Goal: Task Accomplishment & Management: Use online tool/utility

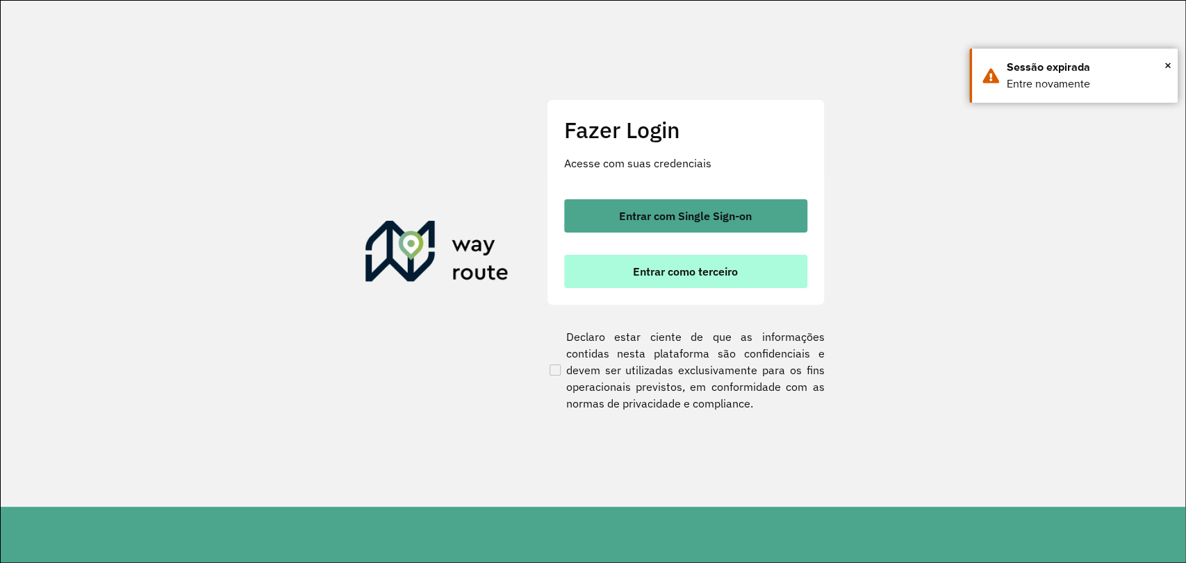
click at [659, 273] on span "Entrar como terceiro" at bounding box center [685, 271] width 105 height 11
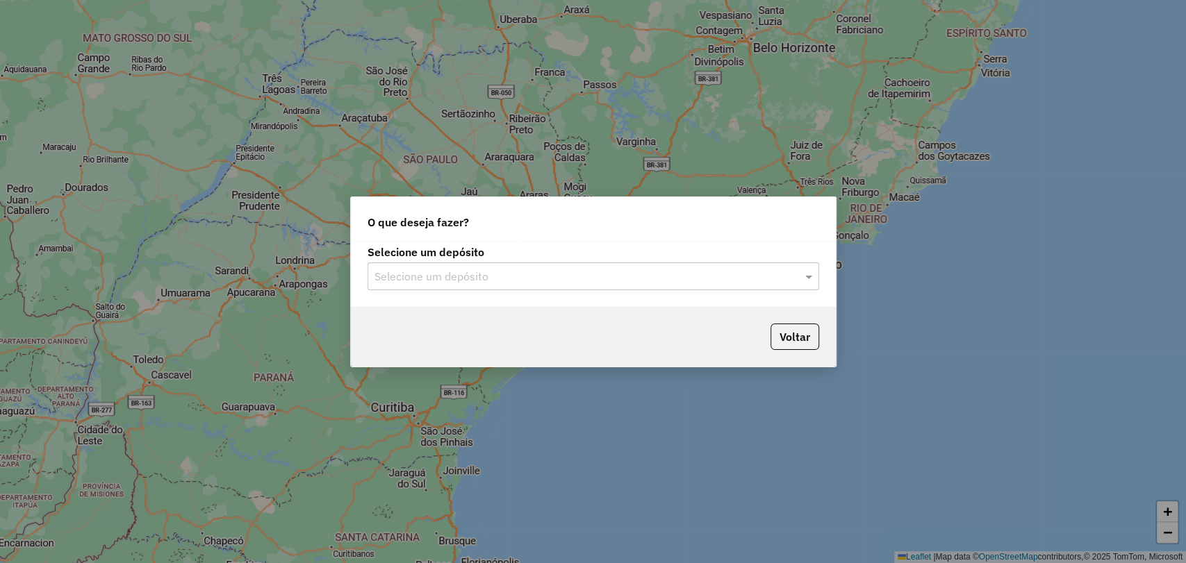
click at [559, 283] on input "text" at bounding box center [579, 277] width 410 height 17
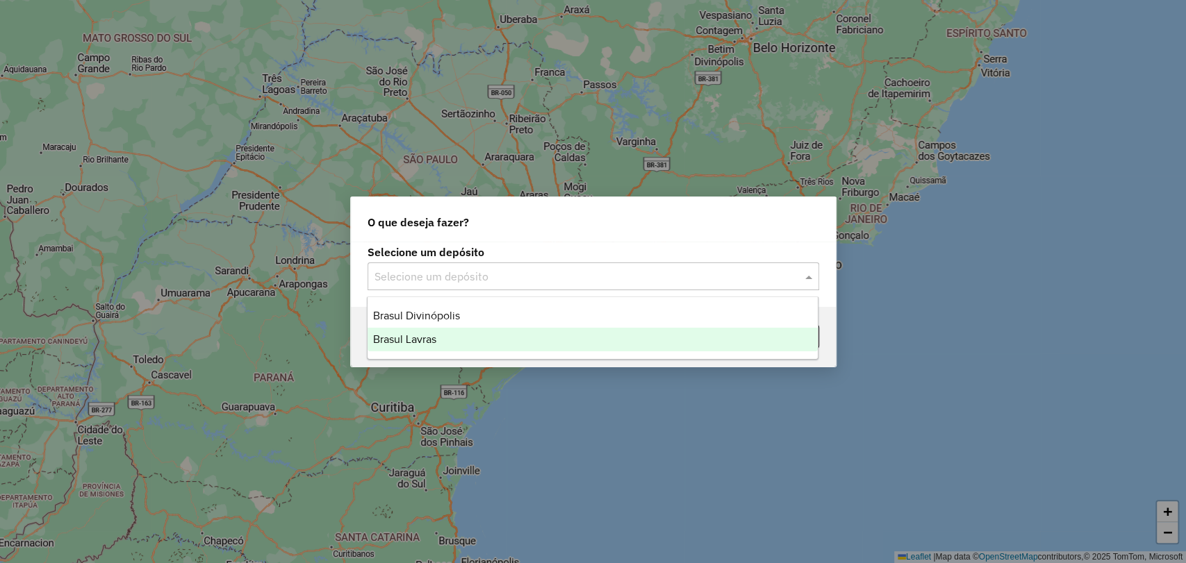
click at [495, 337] on div "Brasul Lavras" at bounding box center [592, 340] width 450 height 24
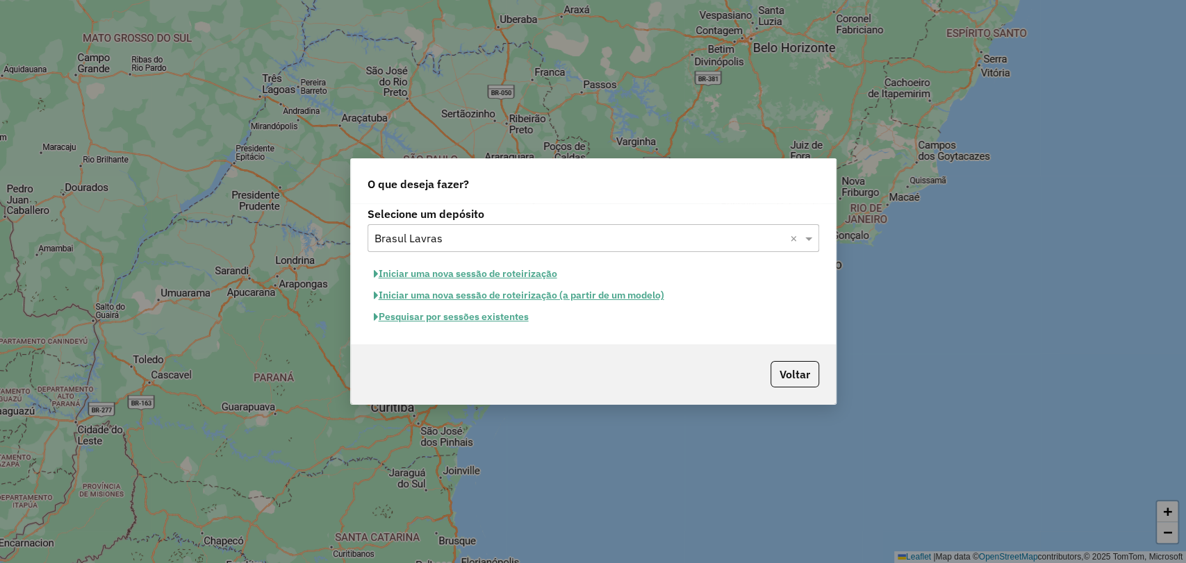
click at [495, 317] on button "Pesquisar por sessões existentes" at bounding box center [450, 317] width 167 height 22
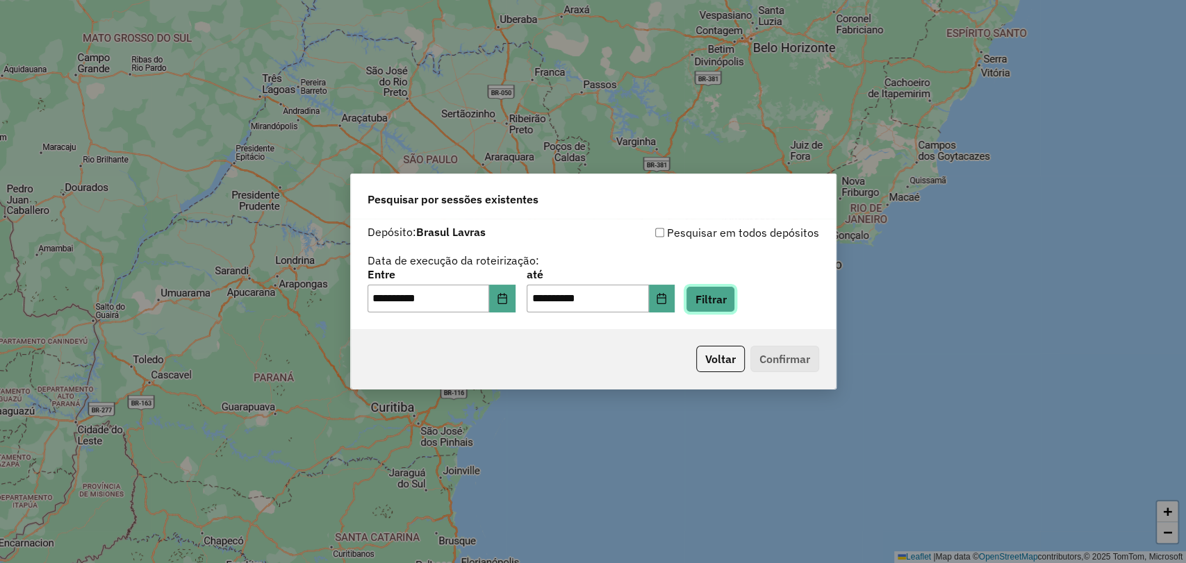
click at [724, 305] on button "Filtrar" at bounding box center [710, 299] width 49 height 26
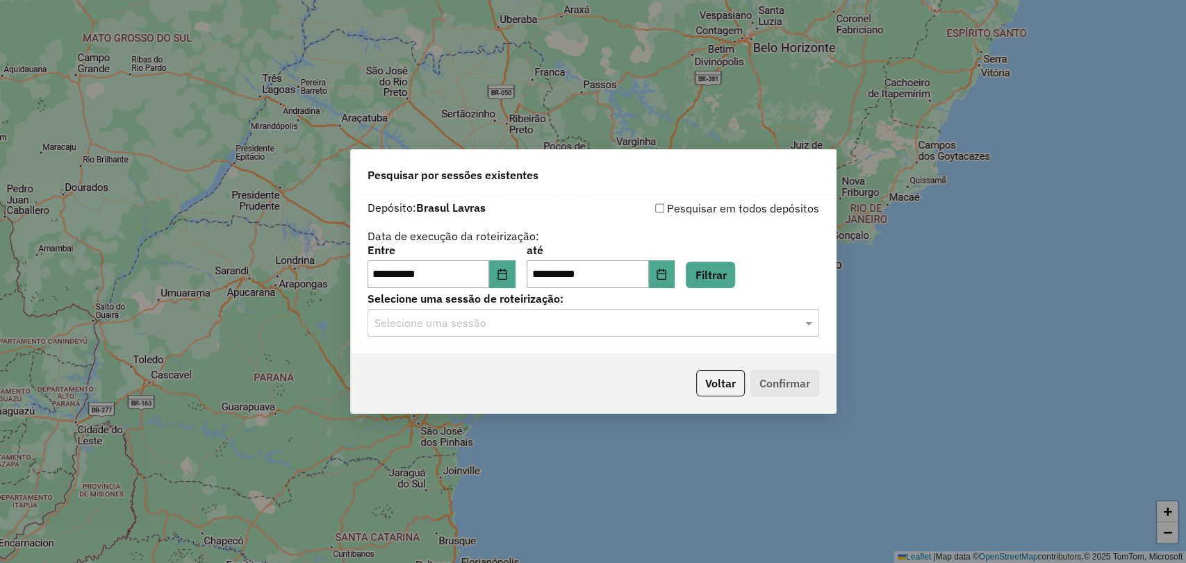
click at [511, 327] on input "text" at bounding box center [579, 323] width 410 height 17
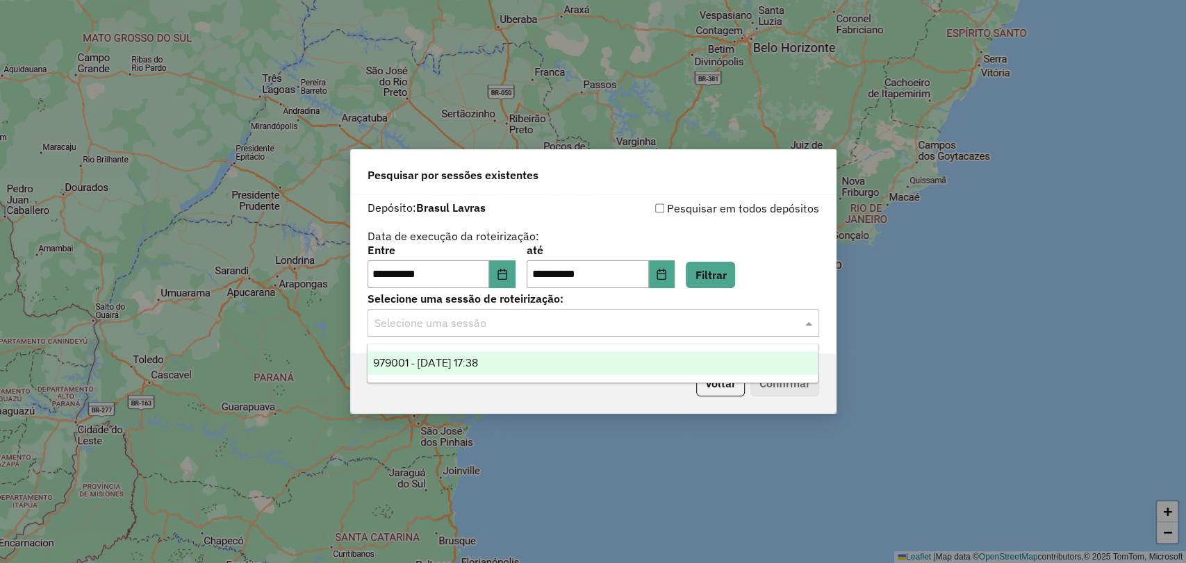
click at [478, 359] on span "979001 - [DATE] 17:38" at bounding box center [425, 363] width 105 height 12
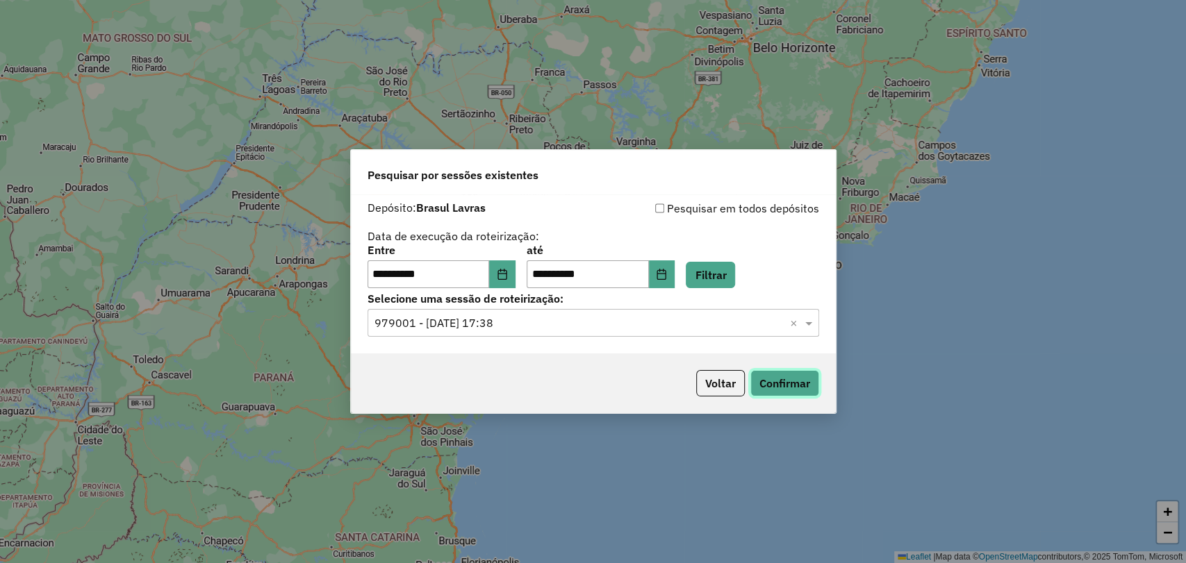
click at [778, 389] on button "Confirmar" at bounding box center [784, 383] width 69 height 26
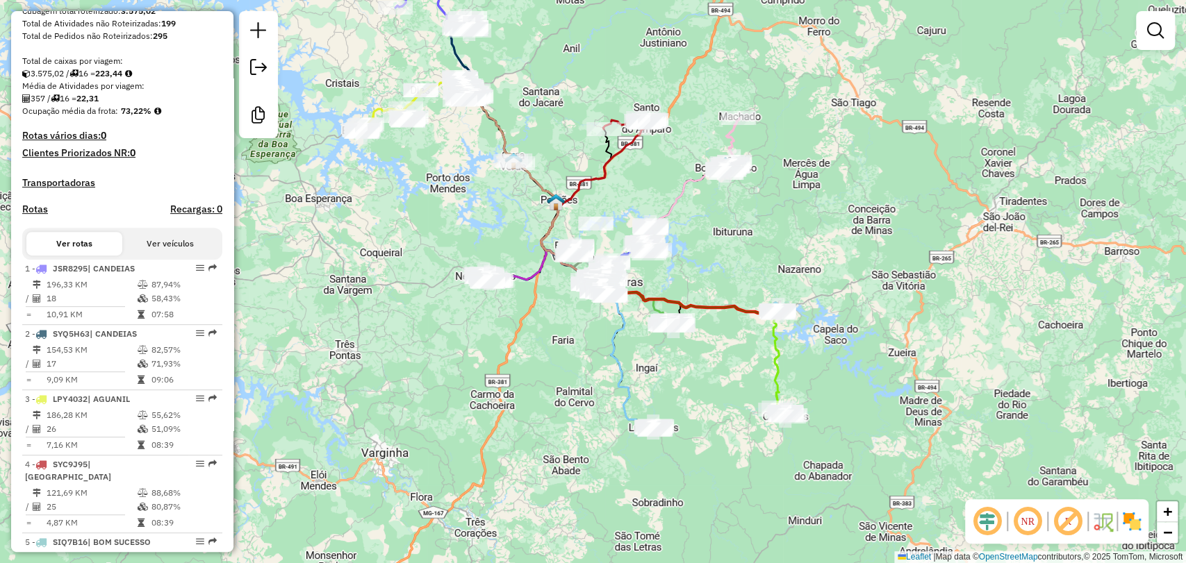
scroll to position [308, 0]
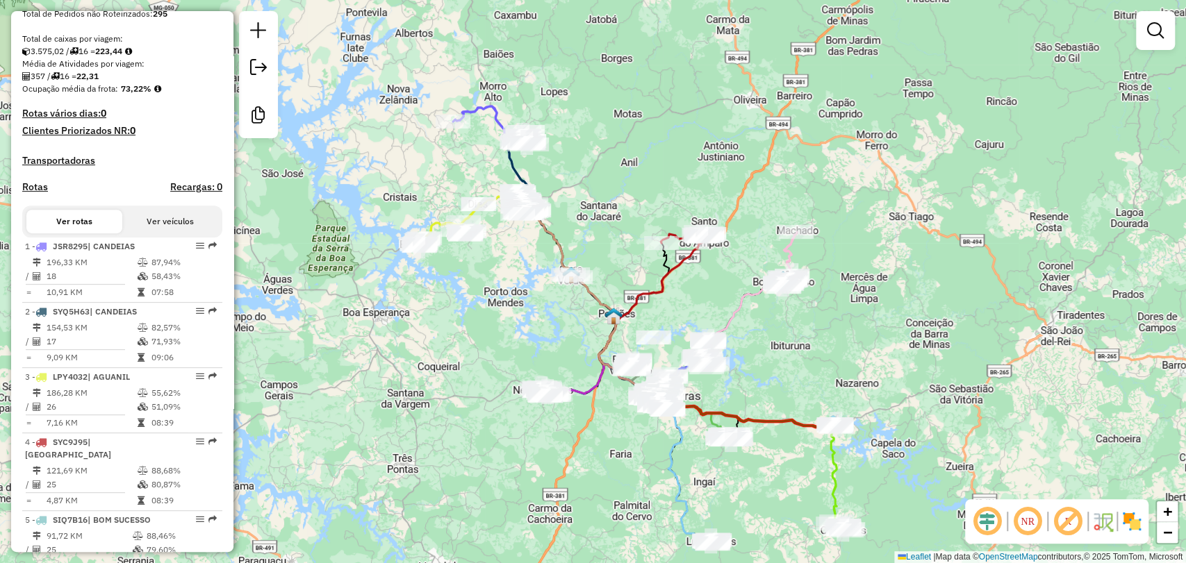
drag, startPoint x: 652, startPoint y: 171, endPoint x: 706, endPoint y: 281, distance: 123.3
click at [706, 274] on div "Janela de atendimento Grade de atendimento Capacidade Transportadoras Veículos …" at bounding box center [593, 281] width 1186 height 563
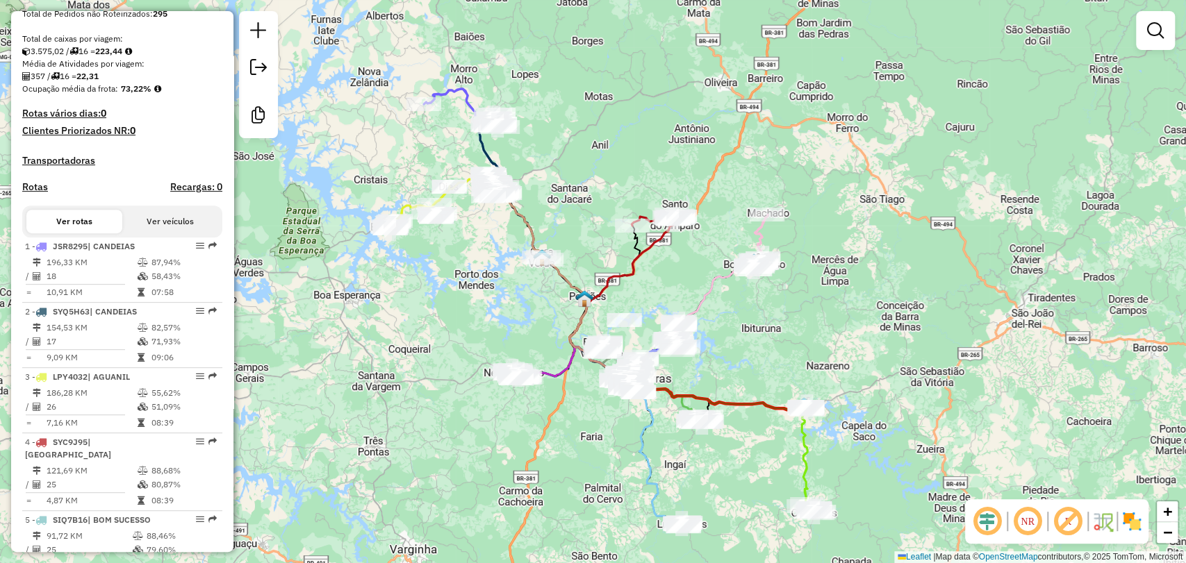
drag, startPoint x: 678, startPoint y: 333, endPoint x: 584, endPoint y: 280, distance: 107.6
click at [584, 280] on div "Janela de atendimento Grade de atendimento Capacidade Transportadoras Veículos …" at bounding box center [593, 281] width 1186 height 563
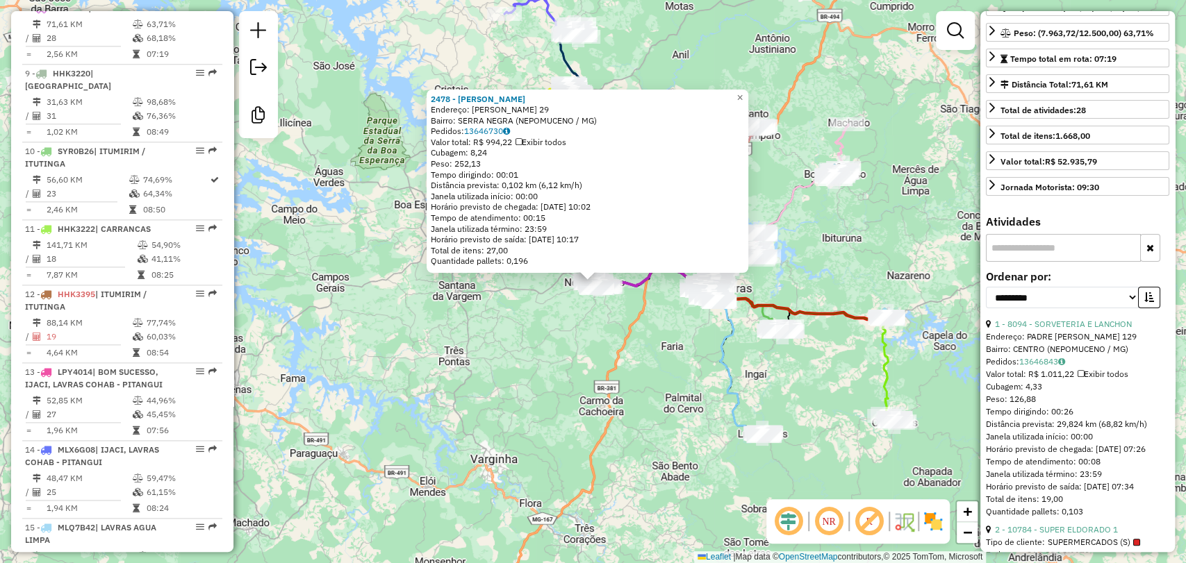
scroll to position [154, 0]
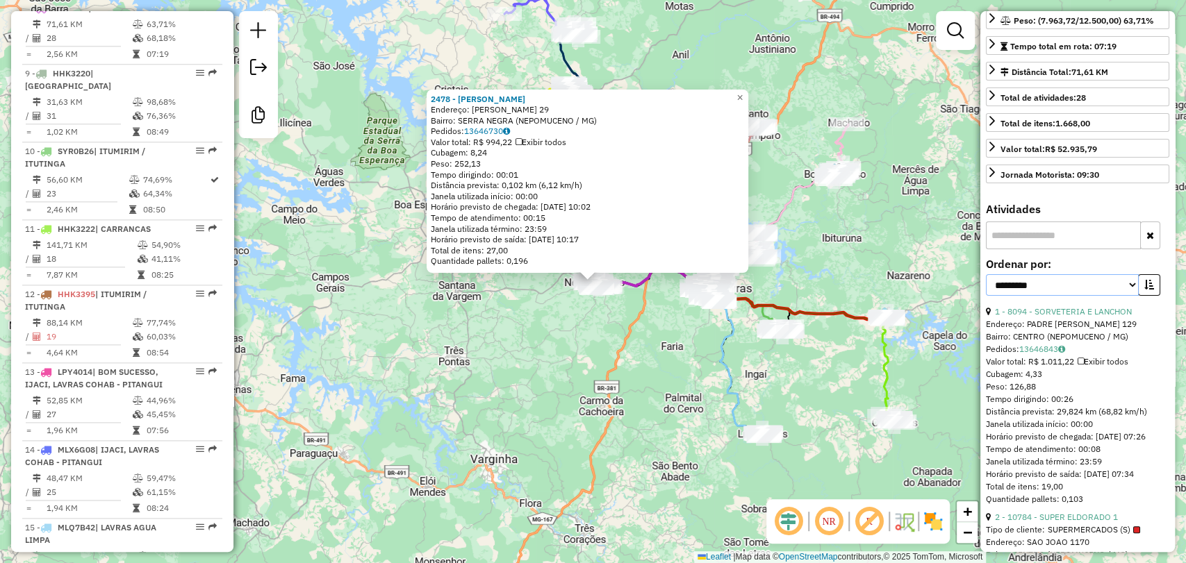
click at [1086, 277] on select "**********" at bounding box center [1062, 285] width 153 height 22
select select "*********"
click at [986, 274] on select "**********" at bounding box center [1062, 285] width 153 height 22
drag, startPoint x: 1153, startPoint y: 279, endPoint x: 1139, endPoint y: 300, distance: 25.0
click at [1154, 279] on button "button" at bounding box center [1149, 285] width 22 height 22
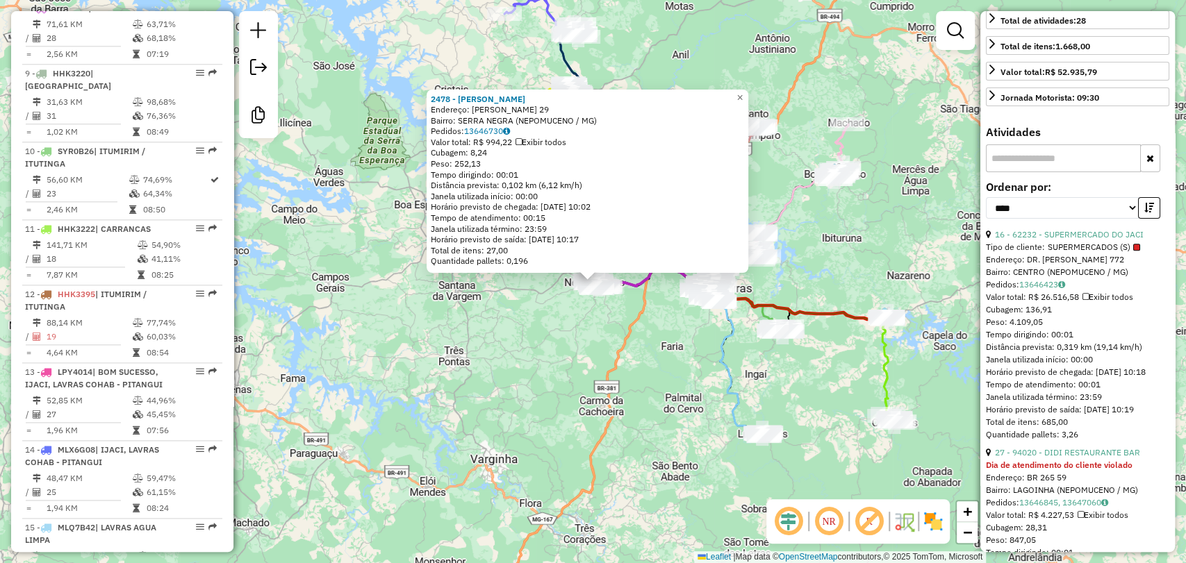
scroll to position [0, 0]
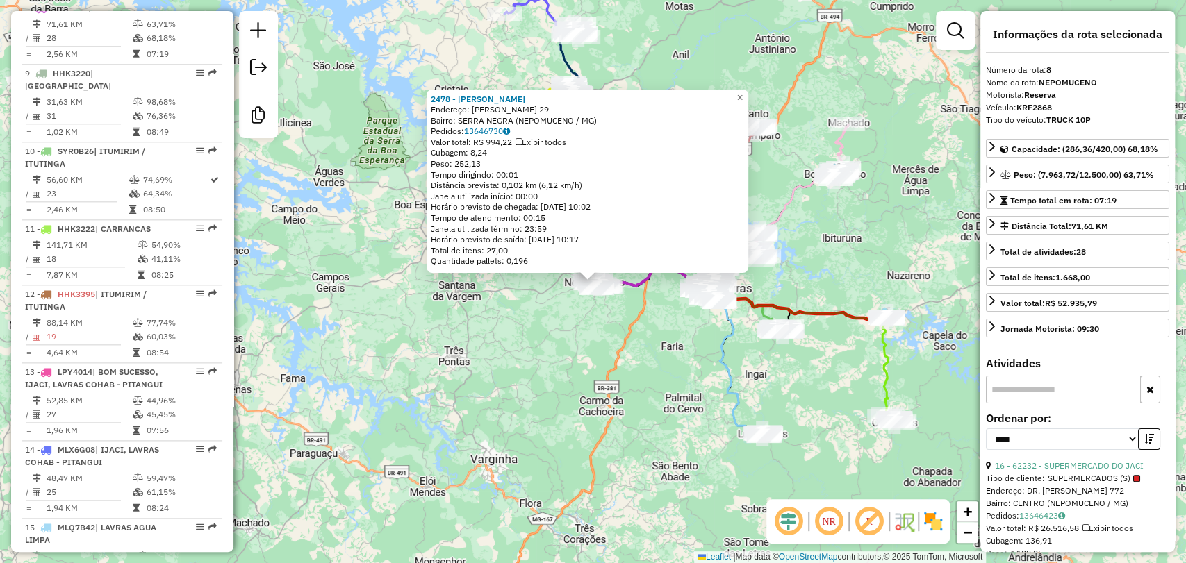
click at [1089, 381] on input "text" at bounding box center [1063, 390] width 155 height 28
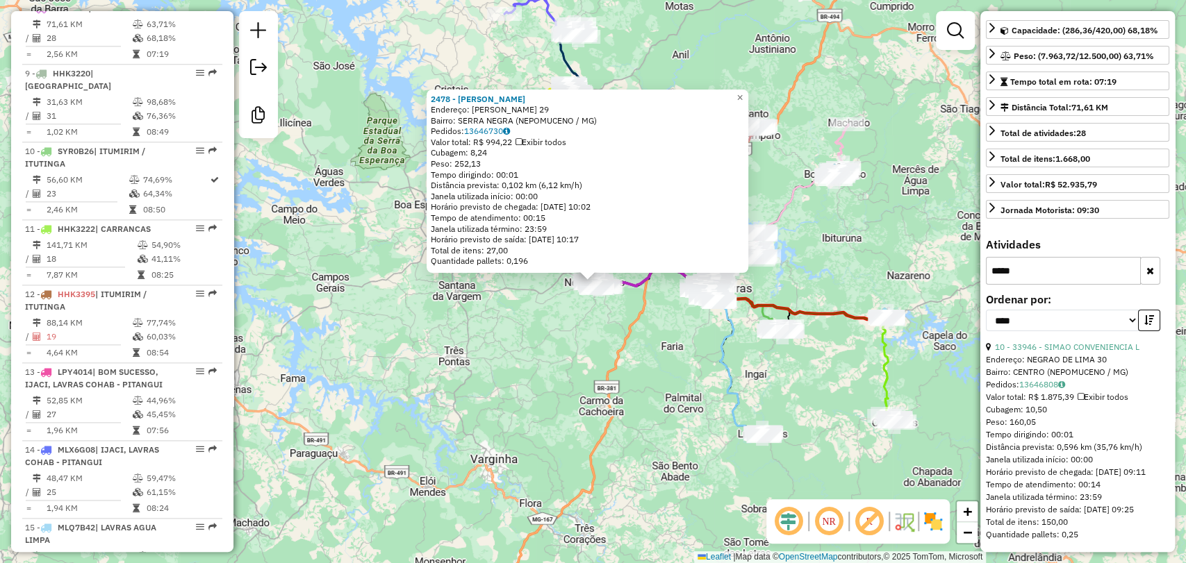
click at [1136, 265] on input "*****" at bounding box center [1063, 271] width 155 height 28
type input "*****"
click at [1147, 265] on button "button" at bounding box center [1150, 271] width 20 height 28
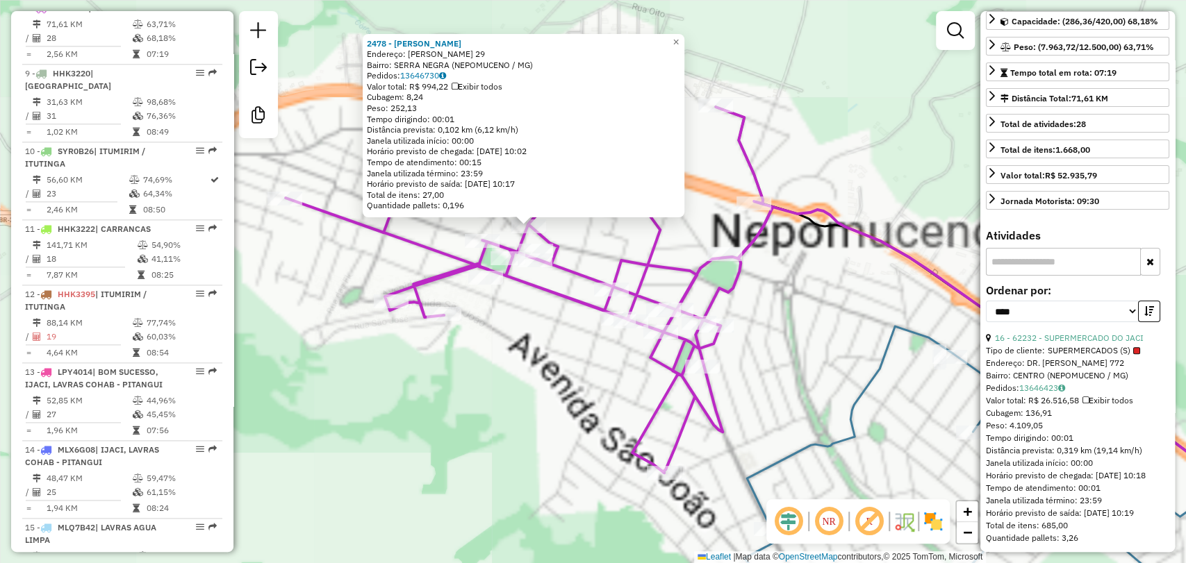
click at [504, 424] on div "Rota 8 - Placa KRF2868 8015 - CHRISTIAN DE OLIVEIR Rota 8 - Placa KRF2868 2418 …" at bounding box center [593, 281] width 1186 height 563
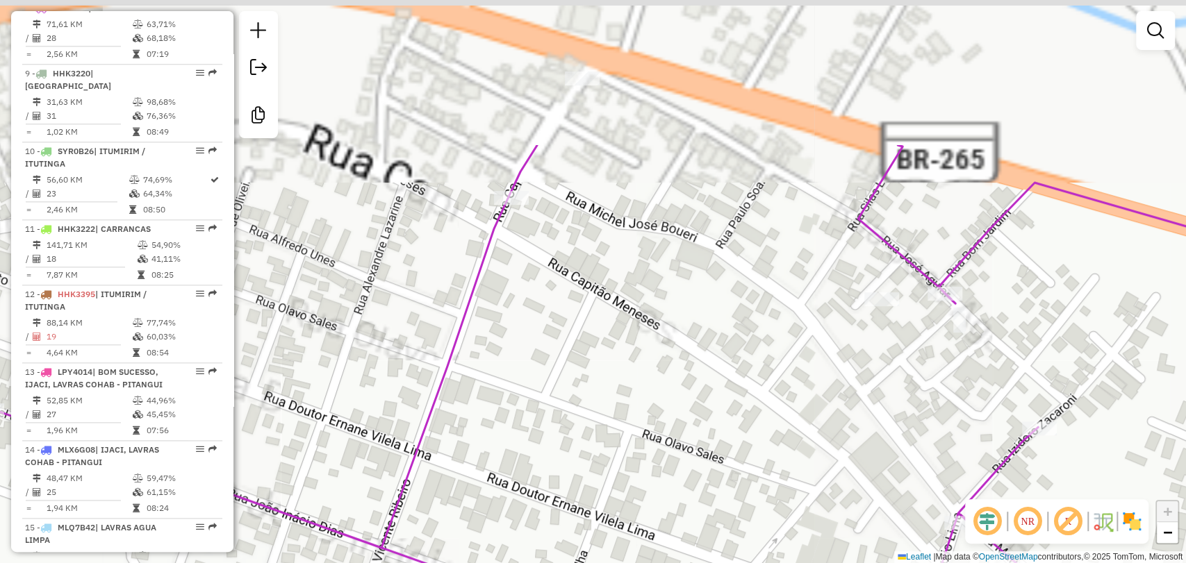
drag, startPoint x: 533, startPoint y: 409, endPoint x: 553, endPoint y: 458, distance: 53.3
click at [553, 458] on div "Janela de atendimento Grade de atendimento Capacidade Transportadoras Veículos …" at bounding box center [593, 281] width 1186 height 563
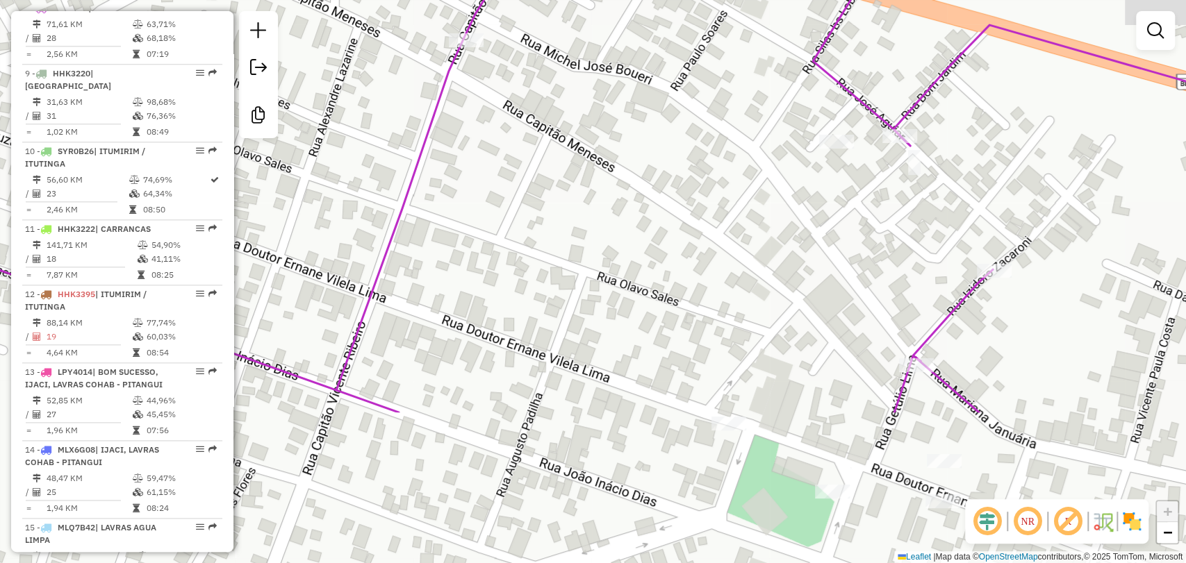
drag, startPoint x: 509, startPoint y: 263, endPoint x: 499, endPoint y: 205, distance: 59.1
click at [499, 205] on div "Janela de atendimento Grade de atendimento Capacidade Transportadoras Veículos …" at bounding box center [593, 281] width 1186 height 563
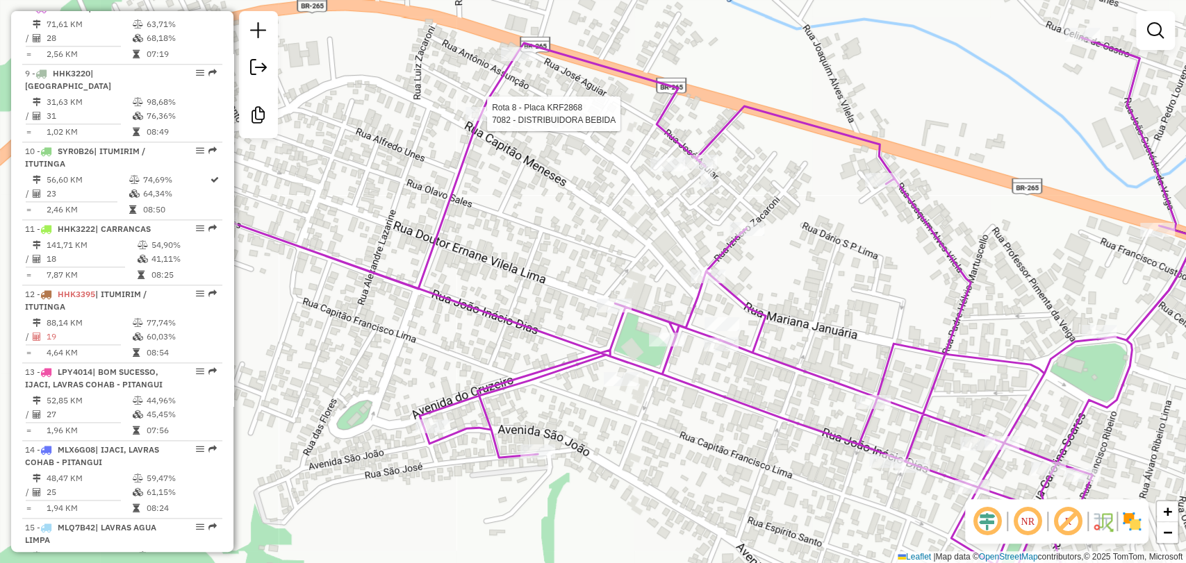
select select "*********"
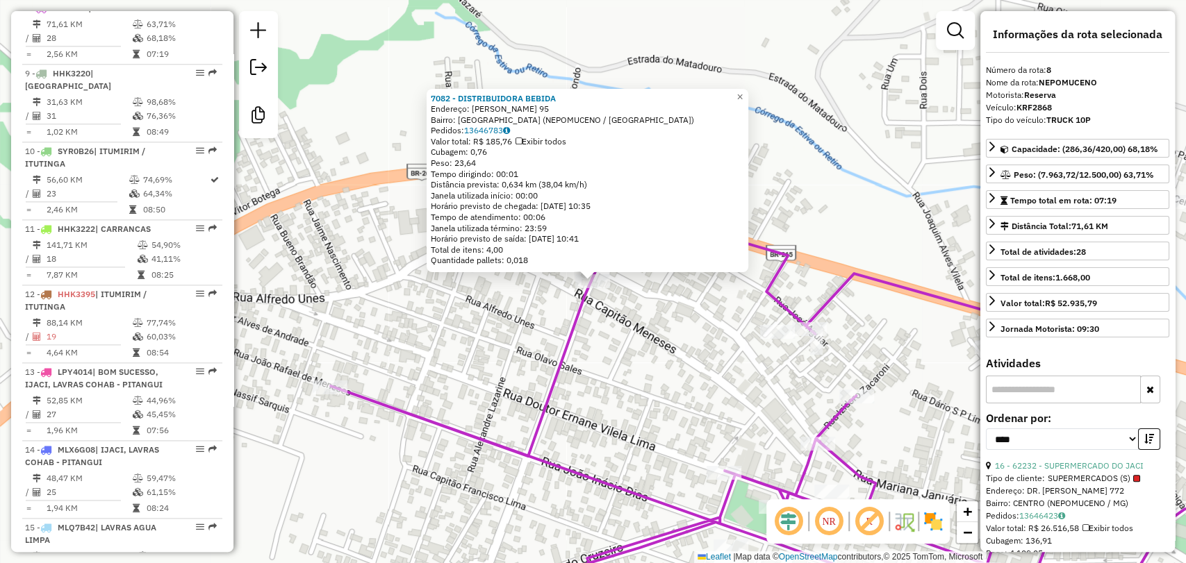
click at [526, 337] on div "7082 - DISTRIBUIDORA BEBIDA Endereço: ANTONIO ASSUNCAO 95 Bairro: VILA NAZIRA (…" at bounding box center [593, 281] width 1186 height 563
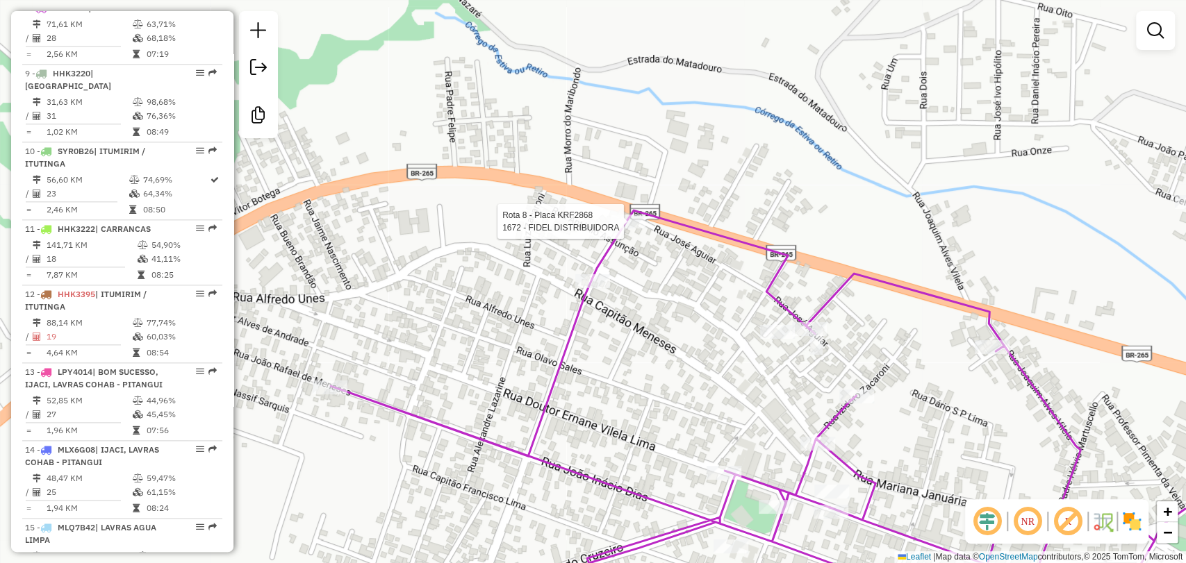
select select "*********"
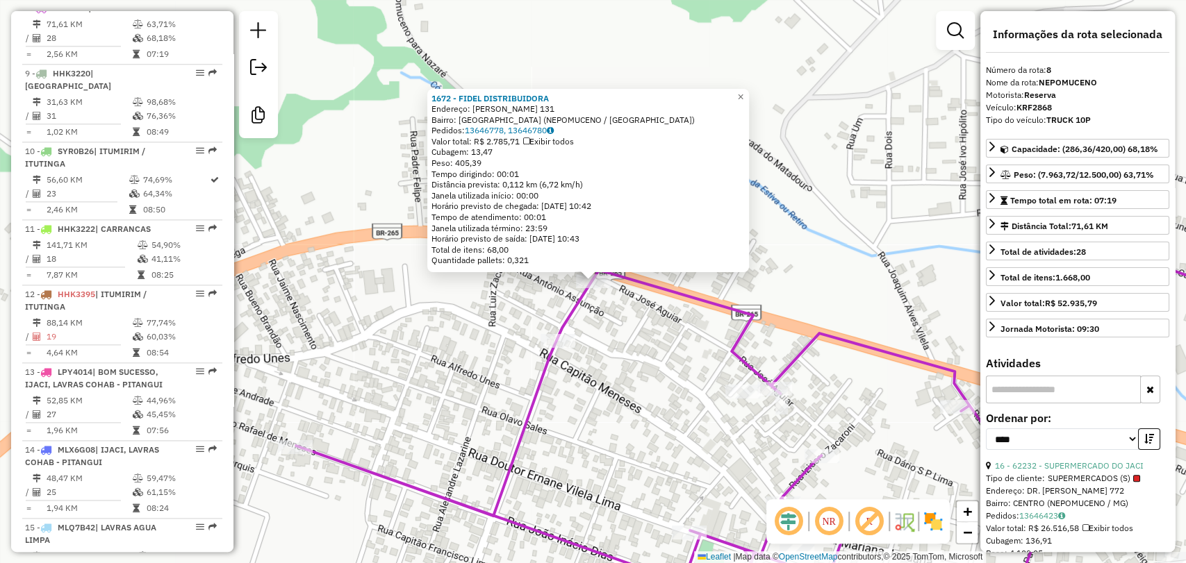
click at [607, 415] on div "1672 - FIDEL DISTRIBUIDORA Endereço: CAPITAO VICENTE 131 Bairro: VILA NAZIRA (N…" at bounding box center [593, 281] width 1186 height 563
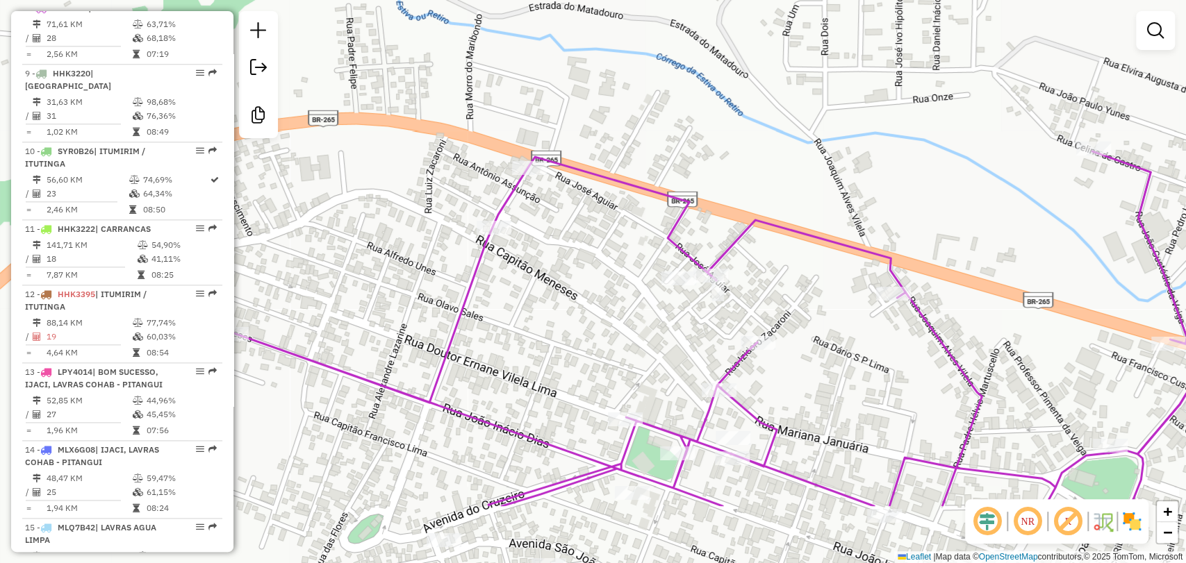
drag, startPoint x: 611, startPoint y: 454, endPoint x: 547, endPoint y: 340, distance: 130.0
click at [547, 340] on div "Janela de atendimento Grade de atendimento Capacidade Transportadoras Veículos …" at bounding box center [593, 281] width 1186 height 563
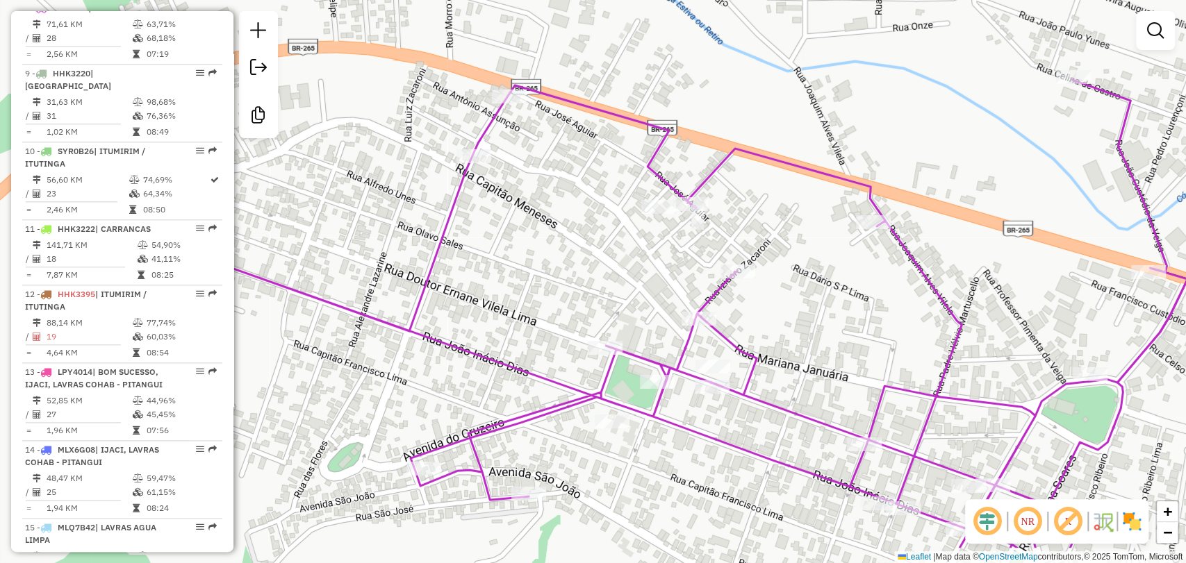
drag, startPoint x: 547, startPoint y: 412, endPoint x: 526, endPoint y: 340, distance: 74.3
click at [526, 340] on div "Janela de atendimento Grade de atendimento Capacidade Transportadoras Veículos …" at bounding box center [593, 281] width 1186 height 563
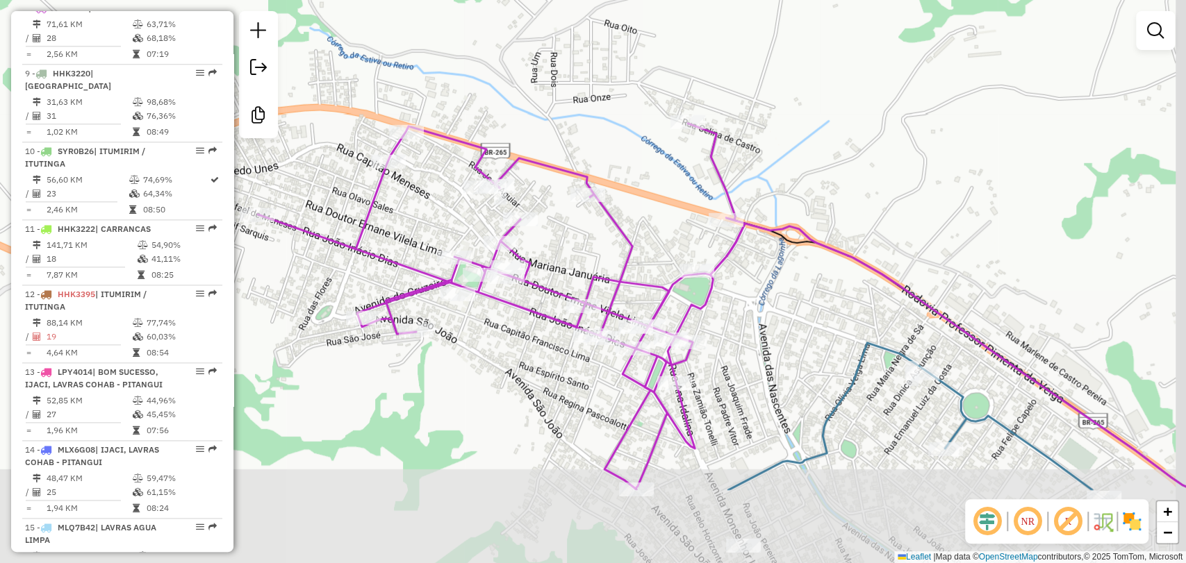
drag, startPoint x: 606, startPoint y: 501, endPoint x: 522, endPoint y: 372, distance: 153.7
click at [522, 372] on div "Janela de atendimento Grade de atendimento Capacidade Transportadoras Veículos …" at bounding box center [593, 281] width 1186 height 563
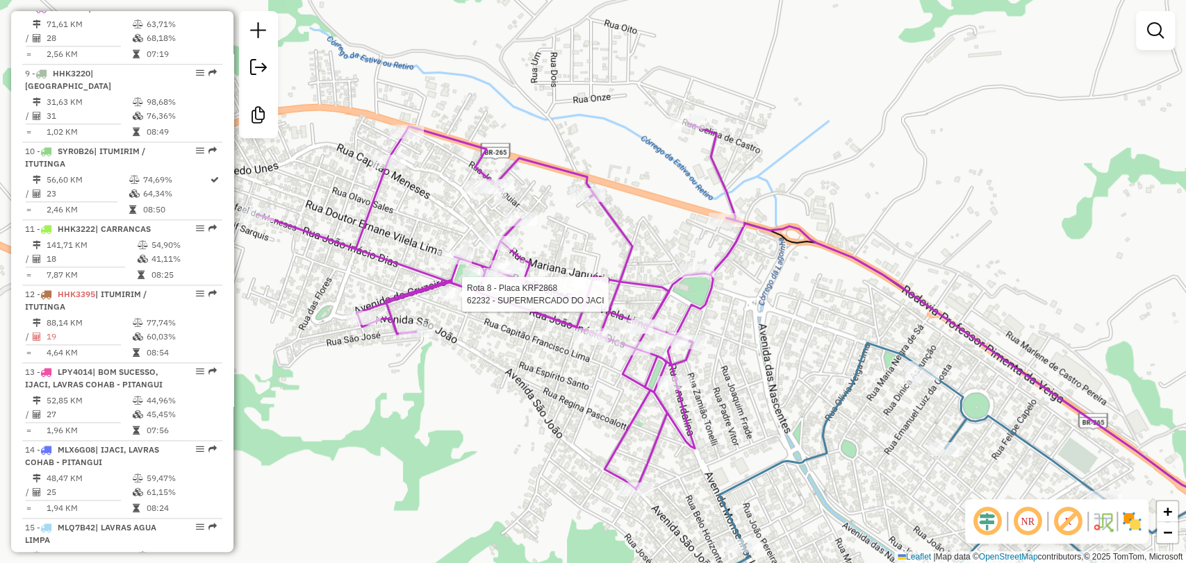
select select "*********"
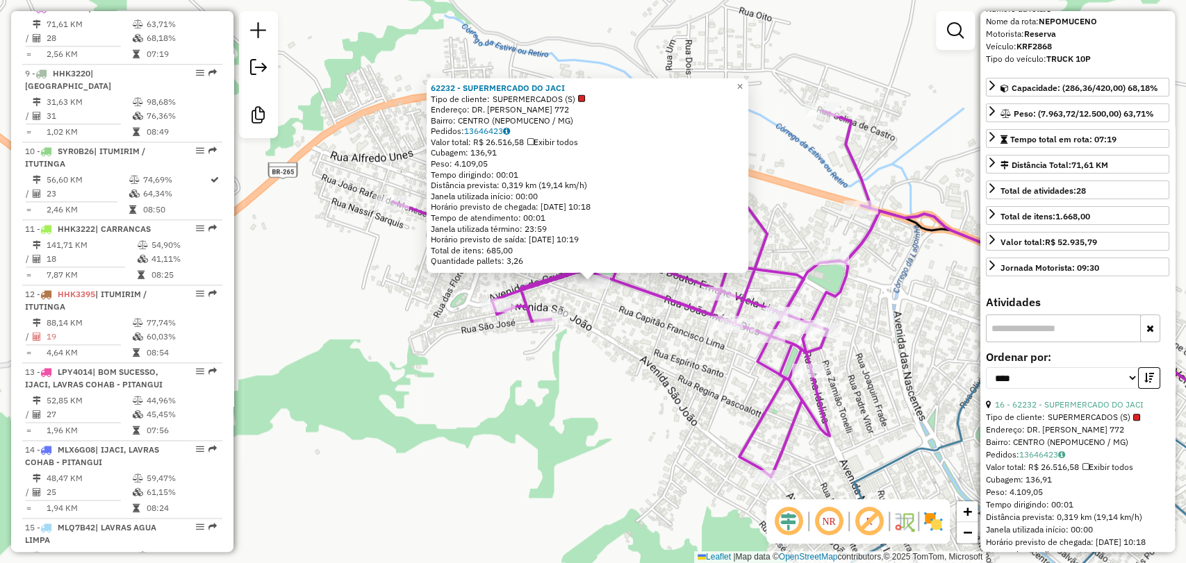
scroll to position [154, 0]
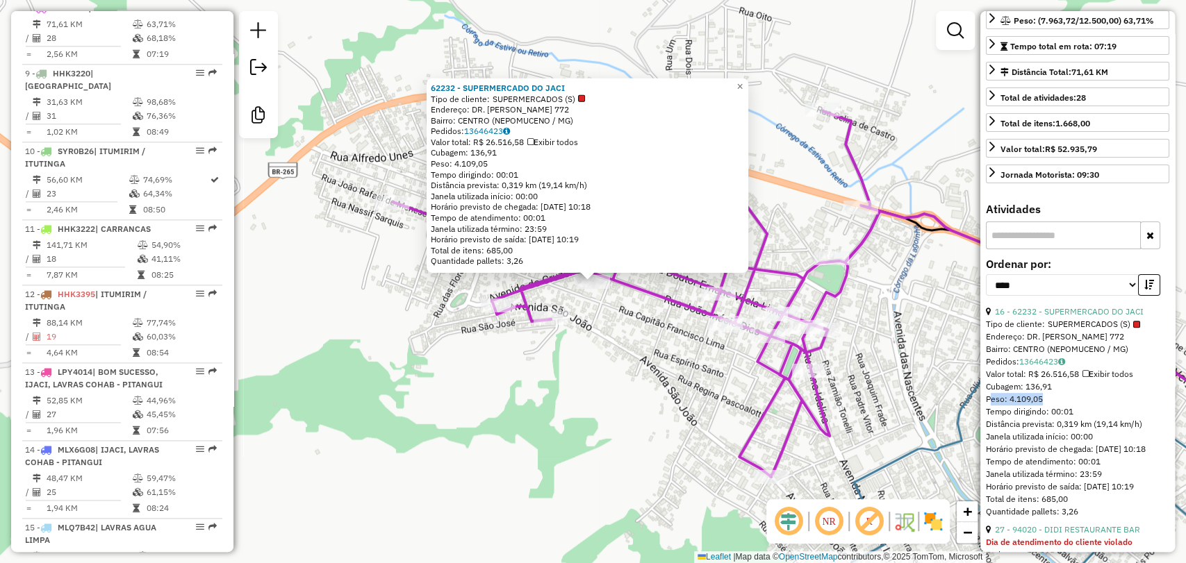
drag, startPoint x: 1030, startPoint y: 397, endPoint x: 988, endPoint y: 397, distance: 42.4
click at [988, 397] on div "Peso: 4.109,05" at bounding box center [1077, 399] width 183 height 13
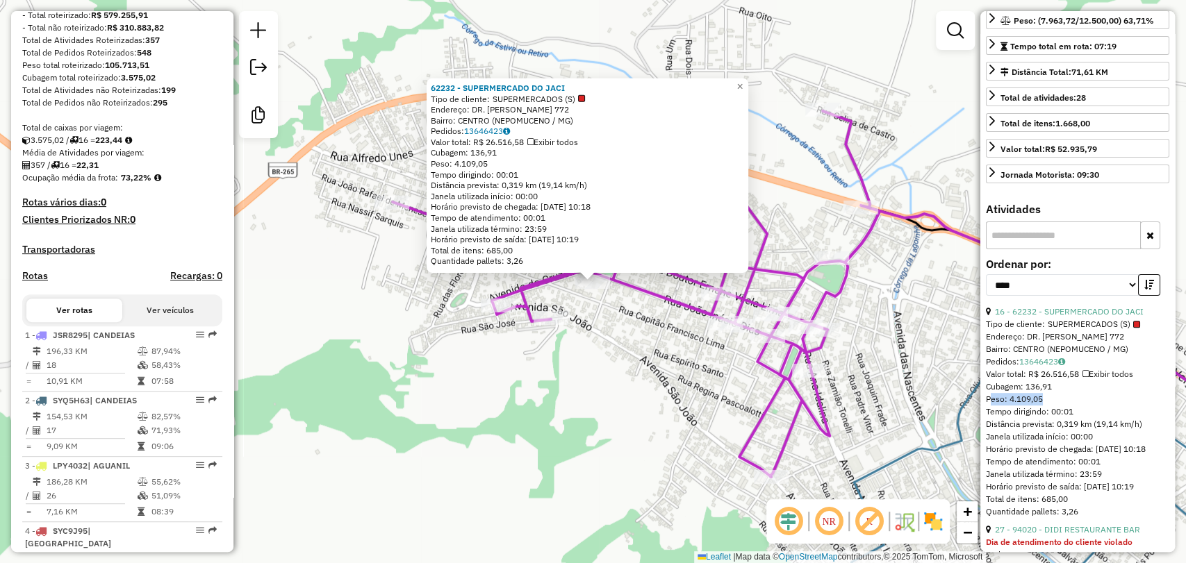
scroll to position [167, 0]
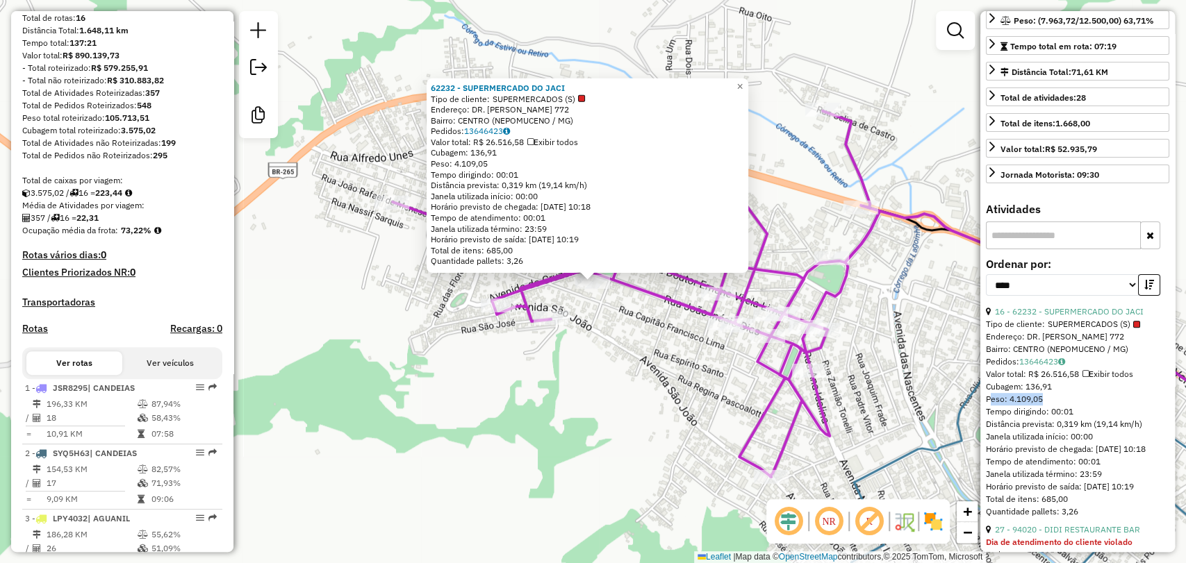
click at [395, 308] on div "62232 - SUPERMERCADO DO JACI Tipo de cliente: SUPERMERCADOS (S) Endereço: DR. E…" at bounding box center [593, 281] width 1186 height 563
